Goal: Task Accomplishment & Management: Complete application form

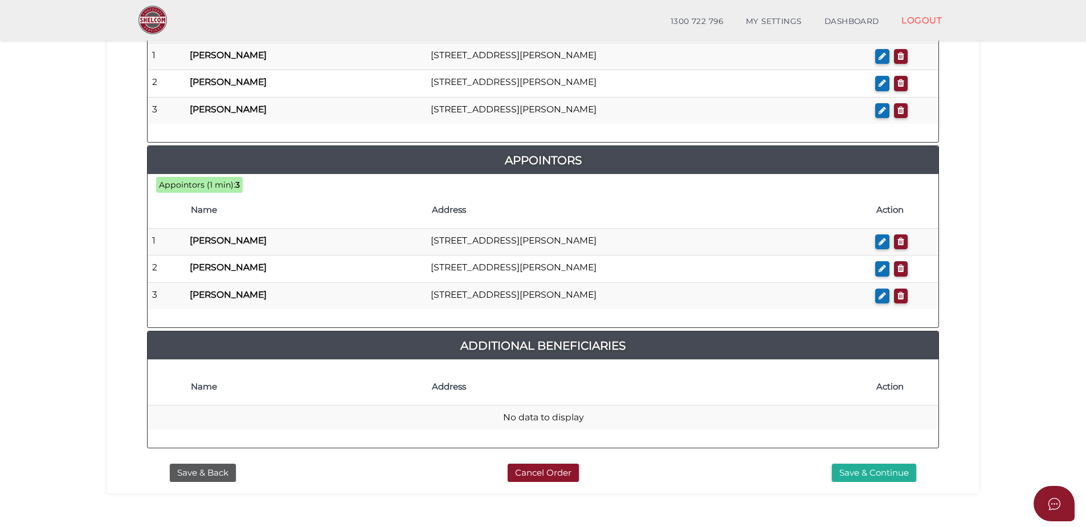
scroll to position [679, 0]
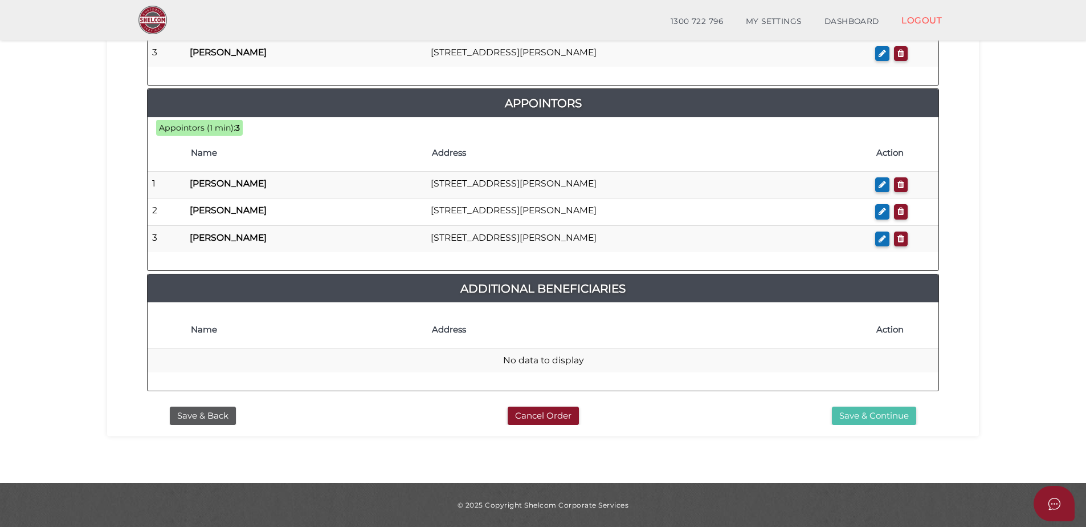
click at [866, 413] on button "Save & Continue" at bounding box center [874, 415] width 84 height 19
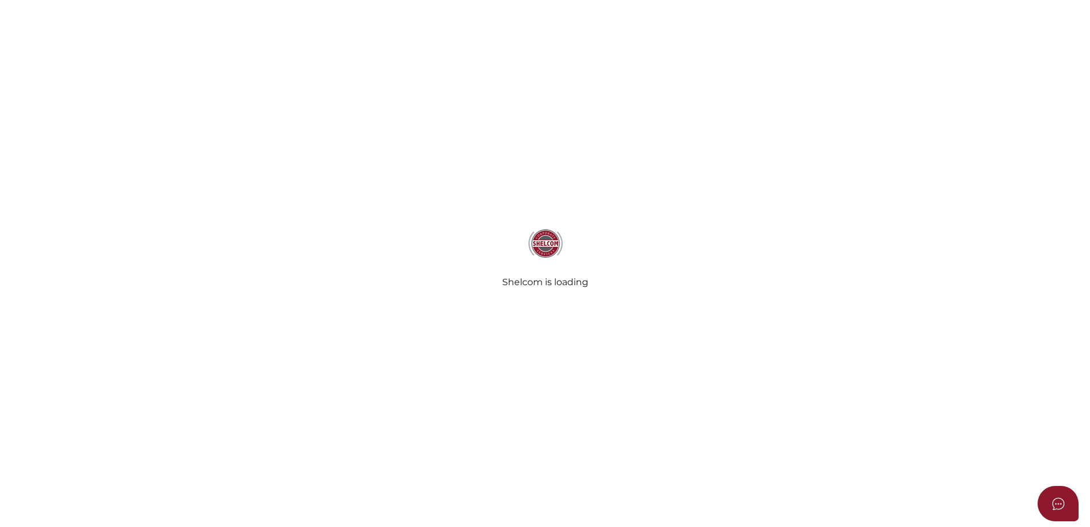
select select "Comb Binding"
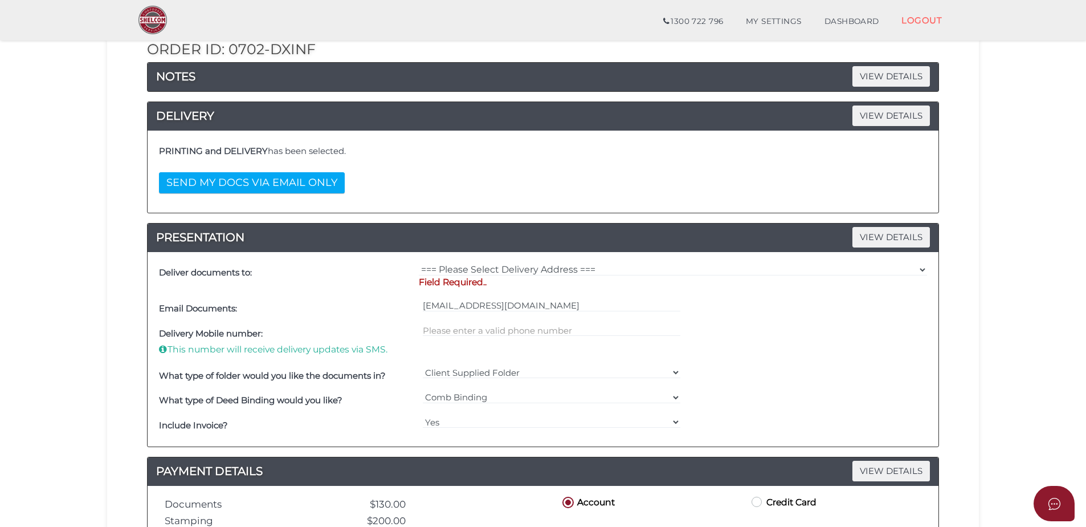
scroll to position [193, 0]
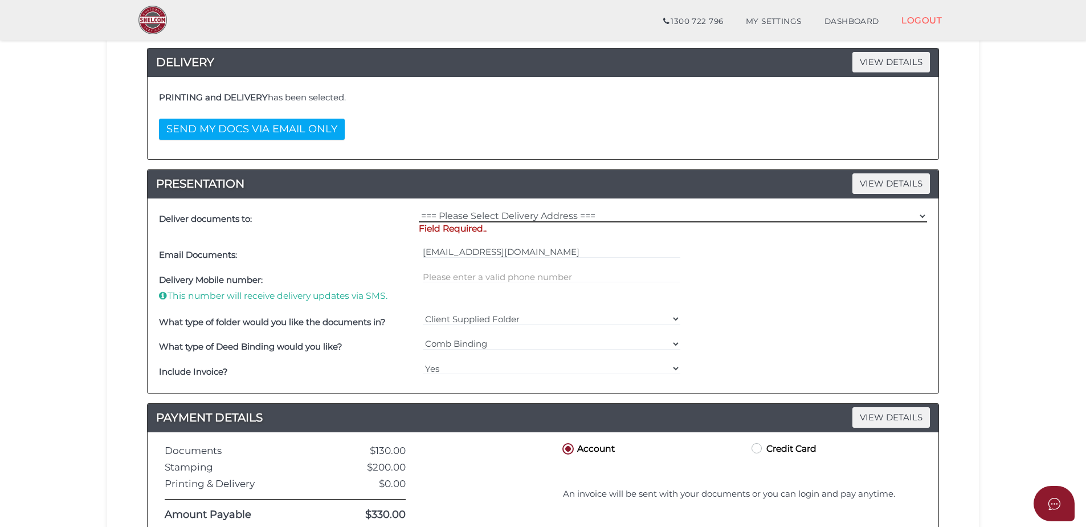
click at [623, 217] on select "=== Please Select Delivery Address === (User Address - Candice Oswald) Level 10…" at bounding box center [673, 216] width 508 height 13
select select "0"
click at [419, 210] on select "=== Please Select Delivery Address === (User Address - Candice Oswald) Level 10…" at bounding box center [673, 216] width 508 height 13
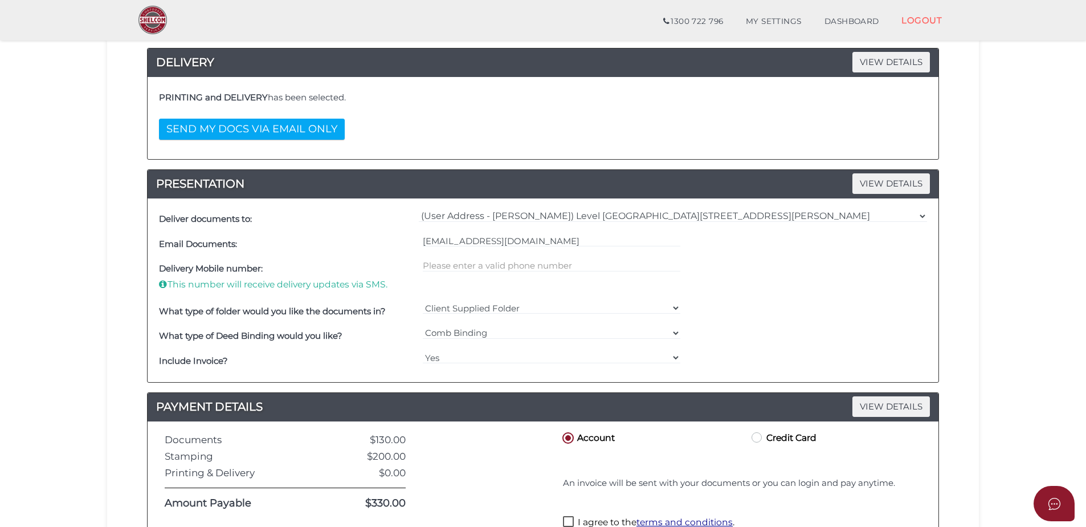
click at [723, 264] on div "Delivery Mobile number: This number will receive delivery updates via SMS." at bounding box center [543, 277] width 774 height 42
click at [646, 264] on input "text" at bounding box center [552, 265] width 258 height 13
click at [751, 266] on div "Delivery Mobile number: This number will receive delivery updates via SMS." at bounding box center [543, 277] width 774 height 42
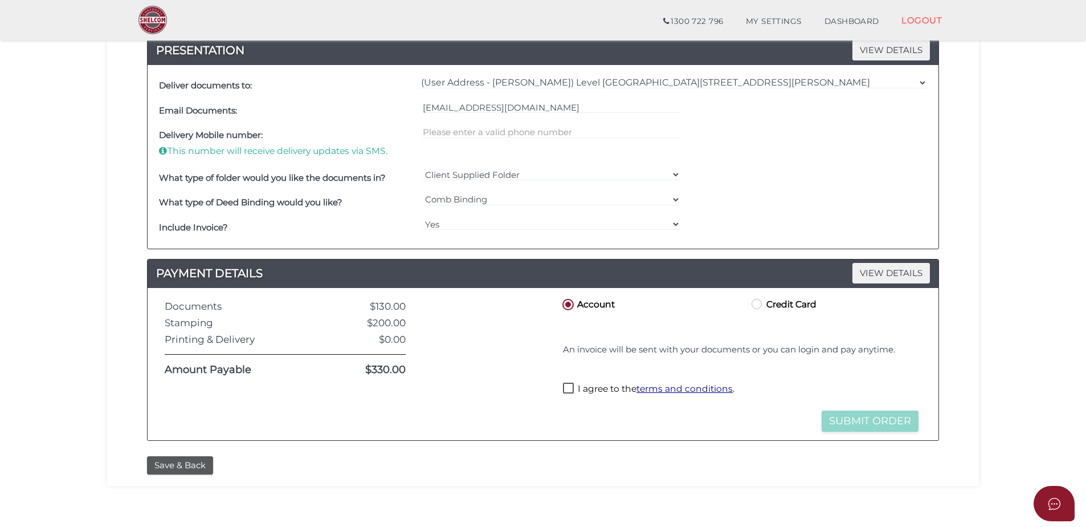
scroll to position [327, 0]
click at [574, 386] on label "I agree to the terms and conditions ." at bounding box center [649, 389] width 172 height 14
checkbox input "true"
click at [848, 413] on button "Submit Order" at bounding box center [870, 420] width 97 height 21
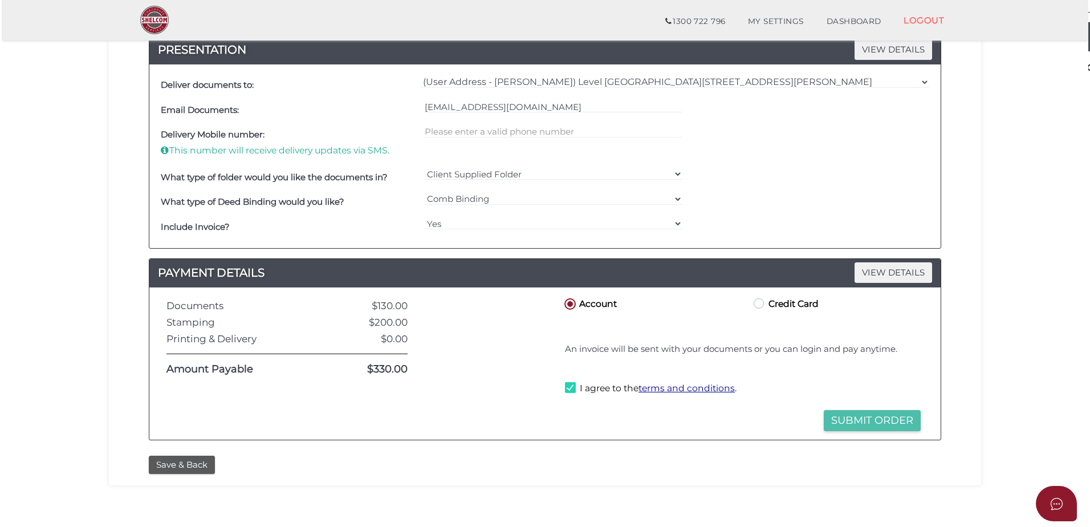
scroll to position [0, 0]
